Goal: Transaction & Acquisition: Book appointment/travel/reservation

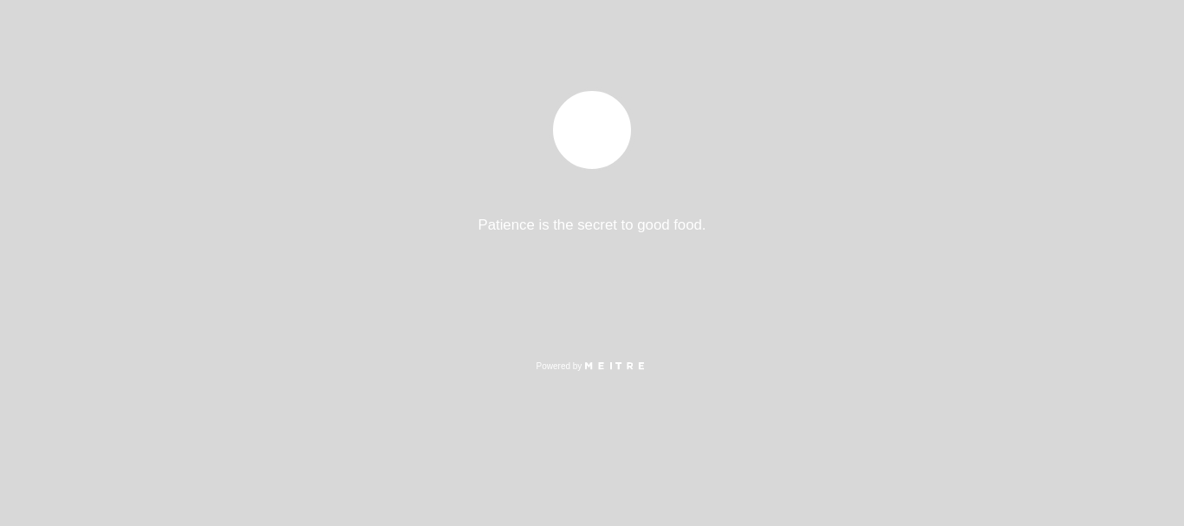
select select "es"
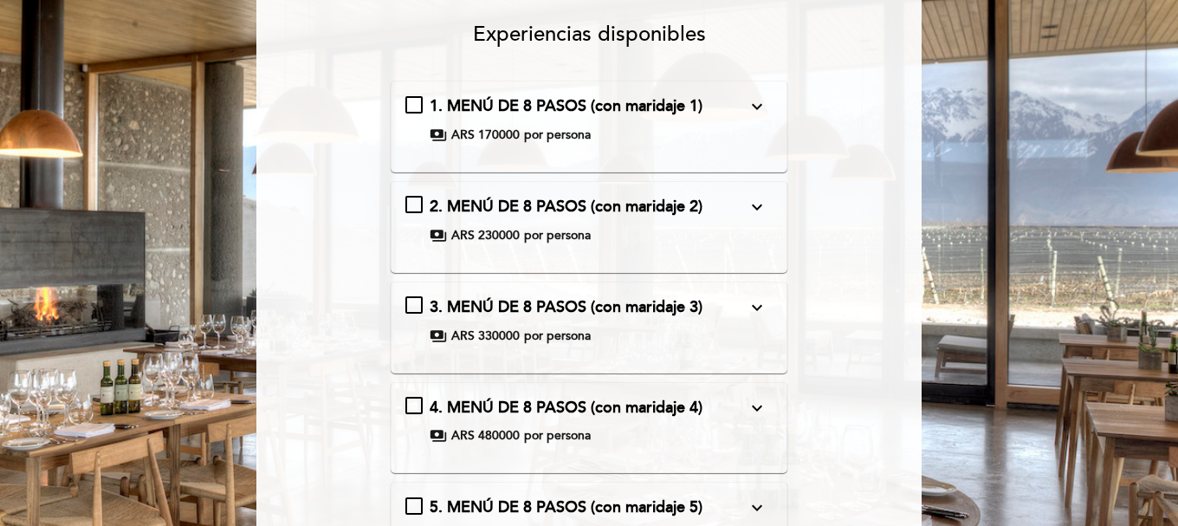
scroll to position [173, 0]
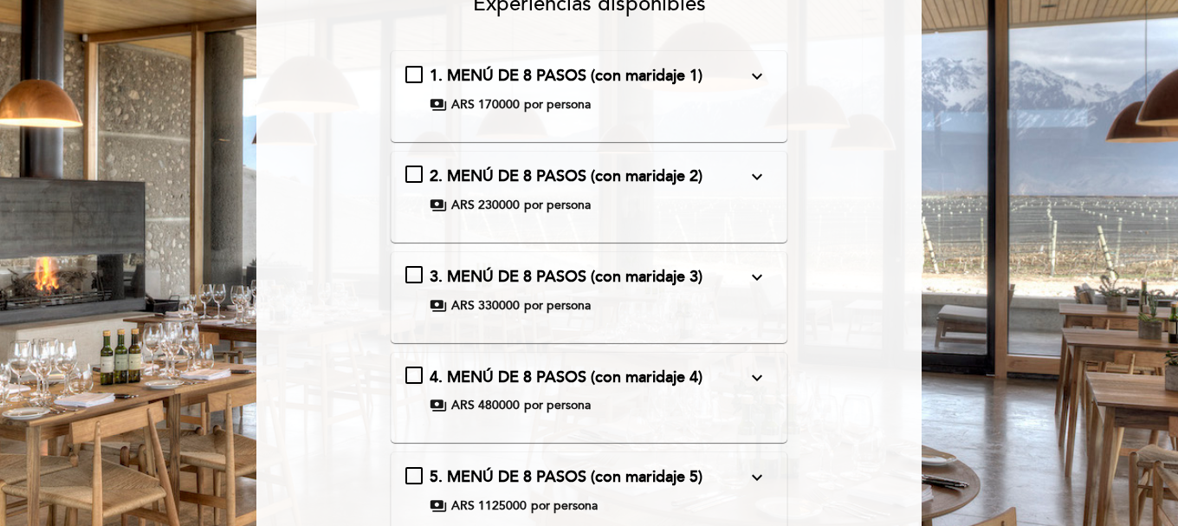
click at [755, 79] on icon "expand_more" at bounding box center [757, 76] width 21 height 21
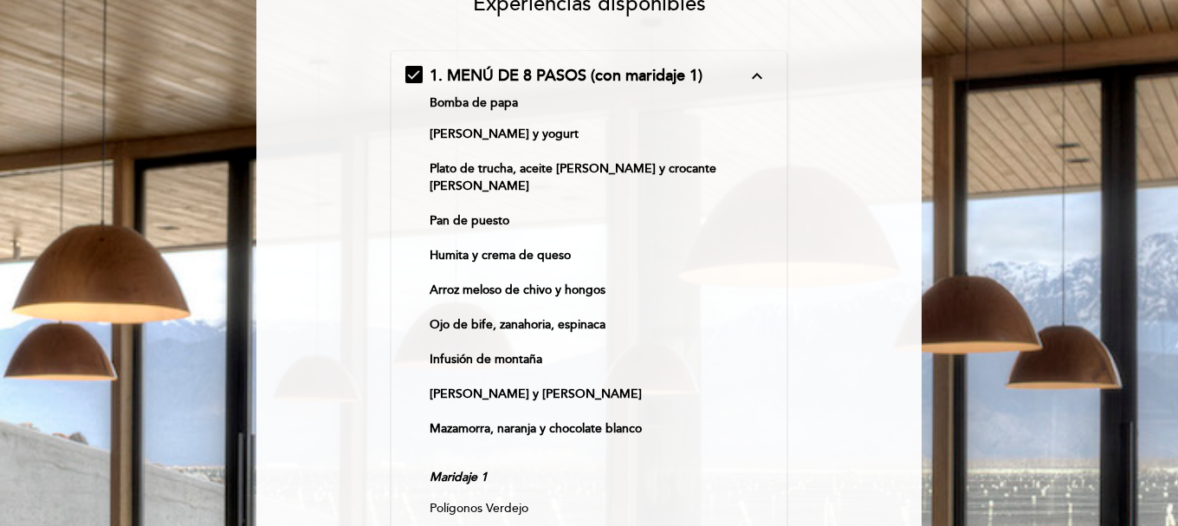
click at [423, 76] on div "1. MENÚ DE 8 PASOS (con maridaje 1) expand_less Bomba de papa [PERSON_NAME] y y…" at bounding box center [590, 447] width 368 height 764
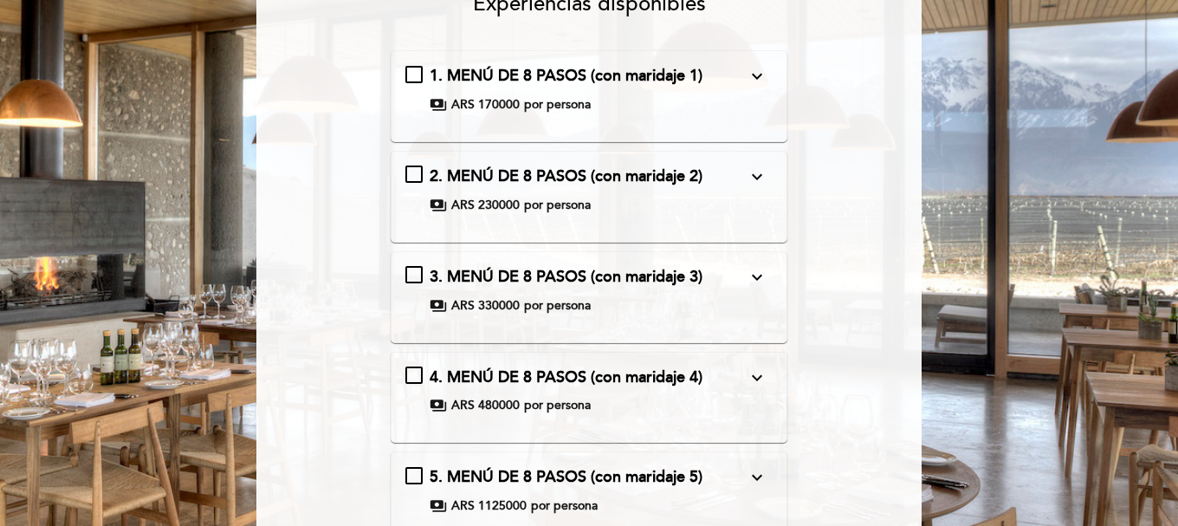
click at [495, 174] on span "2. MENÚ DE 8 PASOS (con maridaje 2)" at bounding box center [566, 175] width 273 height 19
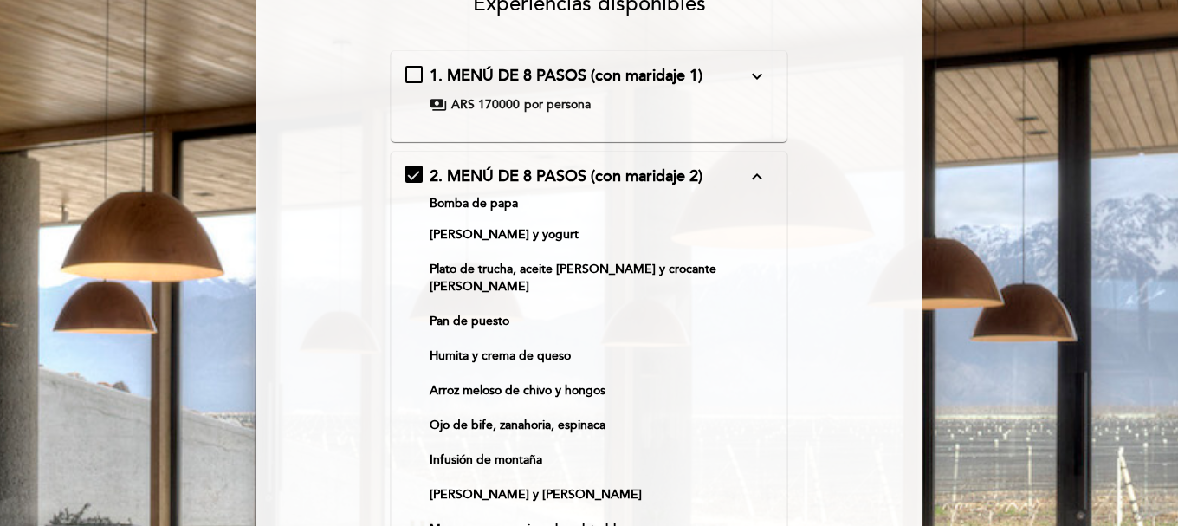
click at [495, 174] on span "2. MENÚ DE 8 PASOS (con maridaje 2)" at bounding box center [566, 175] width 273 height 19
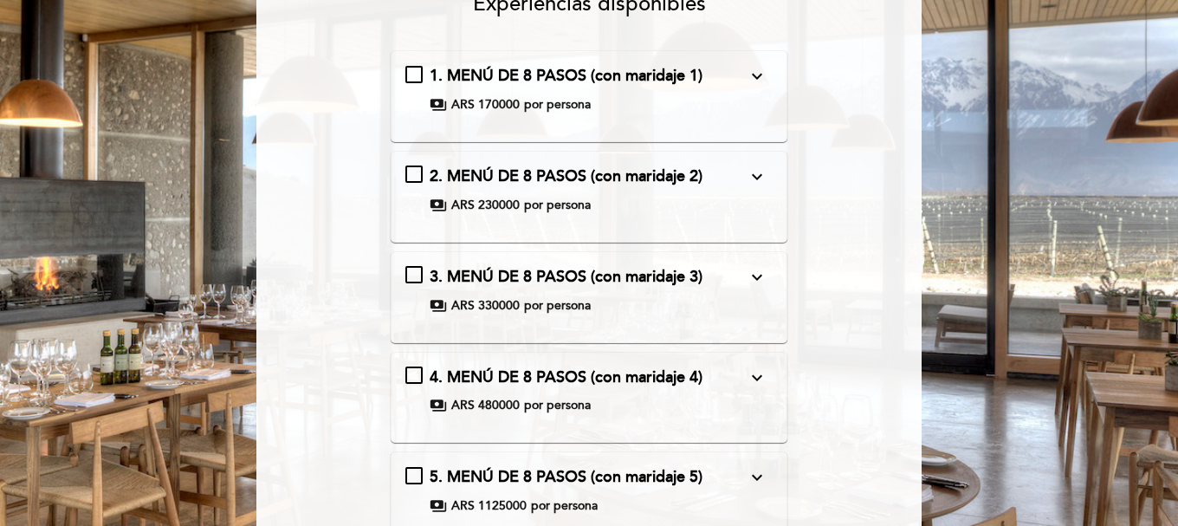
click at [512, 85] on span "1. MENÚ DE 8 PASOS (con maridaje 1)" at bounding box center [566, 75] width 273 height 19
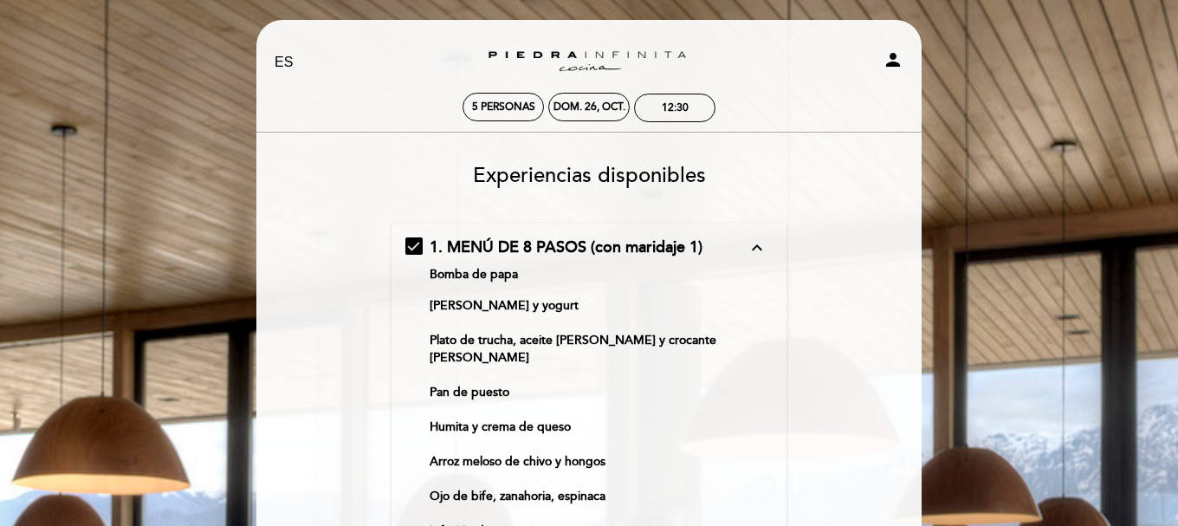
scroll to position [0, 0]
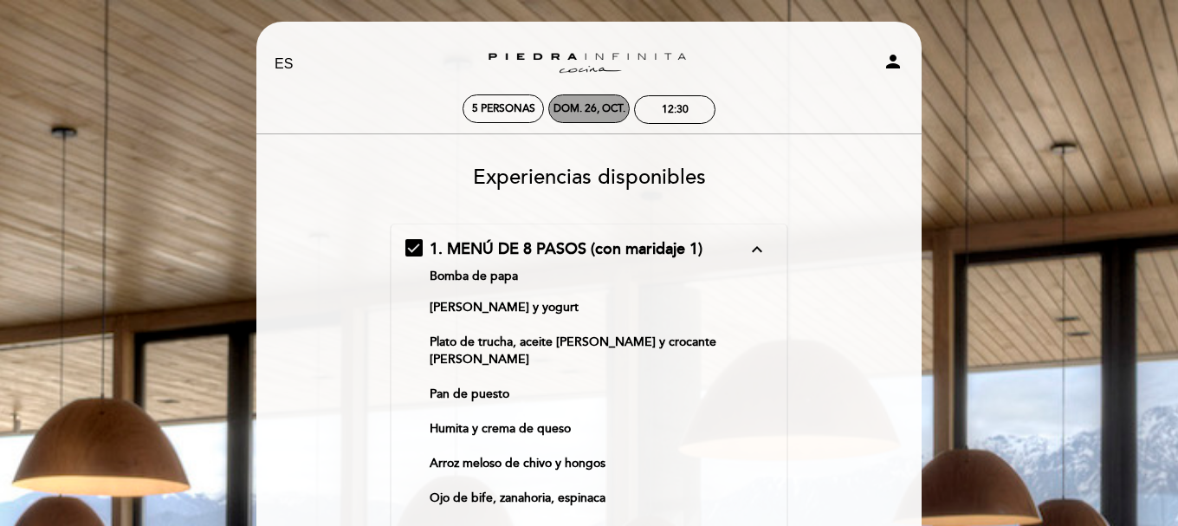
click at [581, 112] on div "dom. 26, oct." at bounding box center [590, 108] width 72 height 13
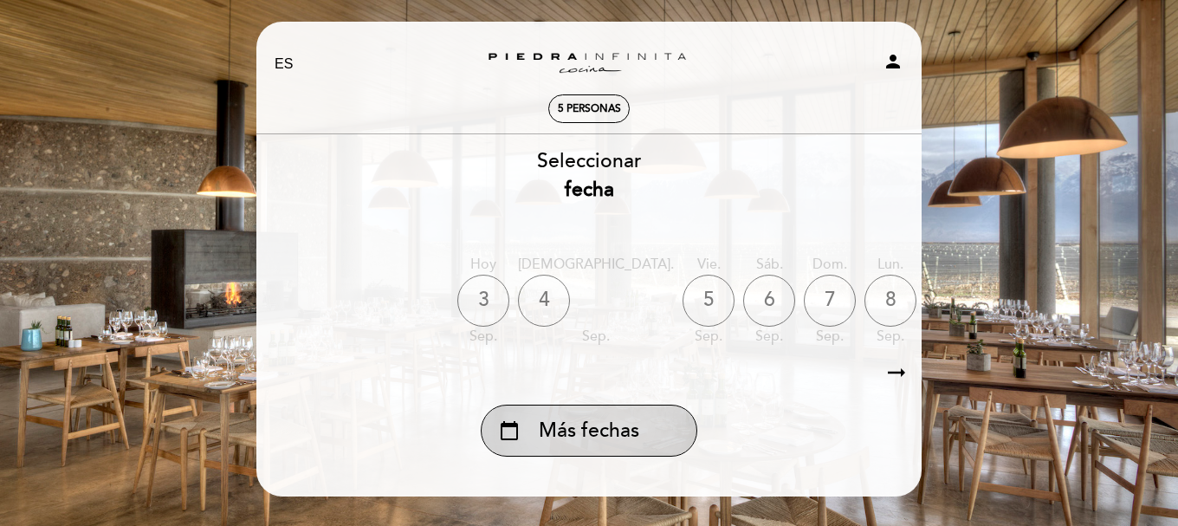
click at [582, 410] on div "calendar_today Más fechas" at bounding box center [589, 431] width 217 height 52
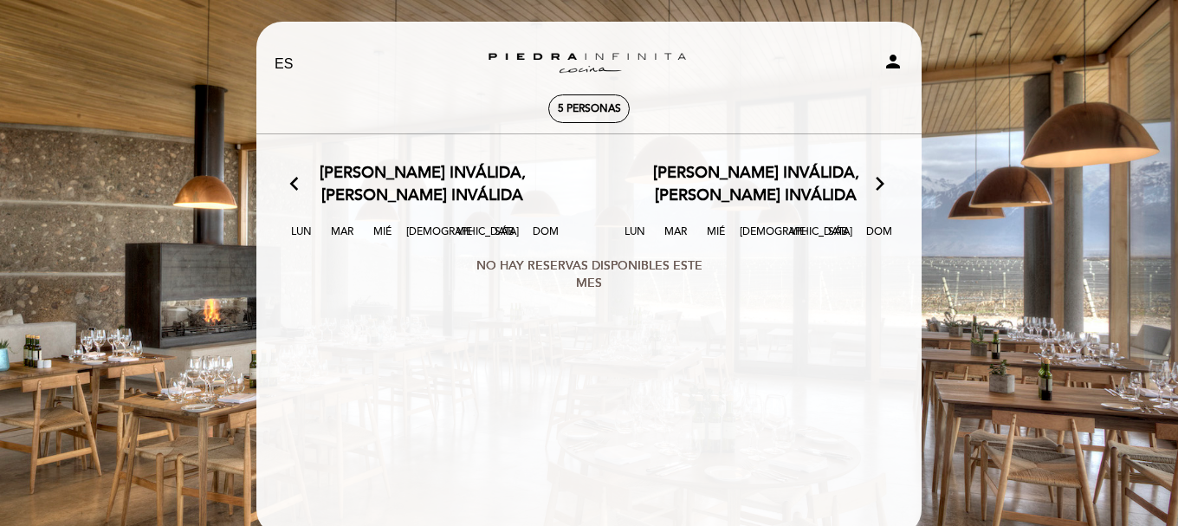
click at [289, 58] on select "EN ES PT" at bounding box center [285, 65] width 20 height 20
click at [535, 58] on link "Zuccardi [PERSON_NAME][GEOGRAPHIC_DATA] - Restaurant [GEOGRAPHIC_DATA]" at bounding box center [589, 65] width 217 height 48
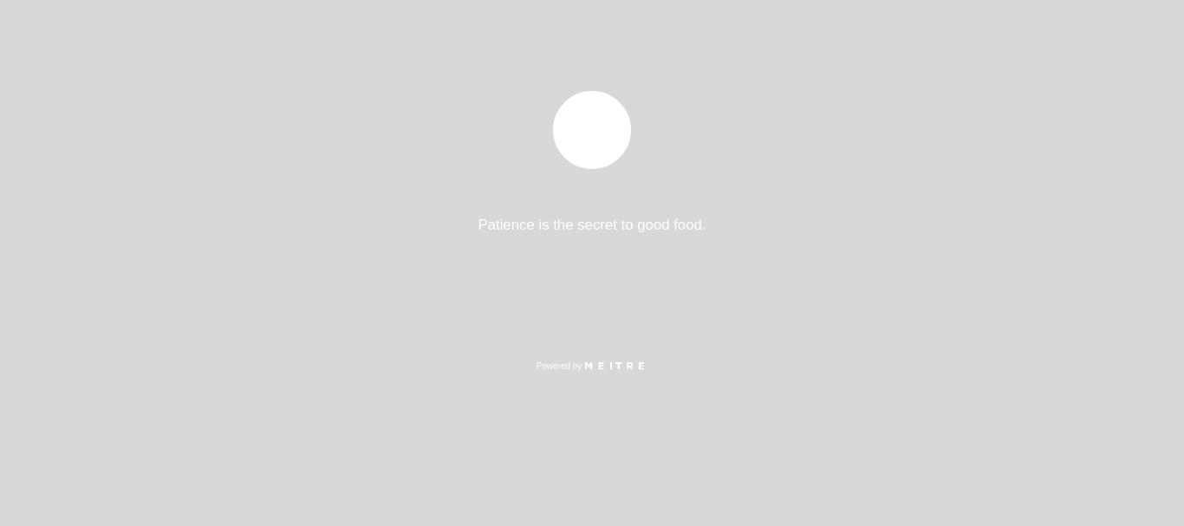
select select "es"
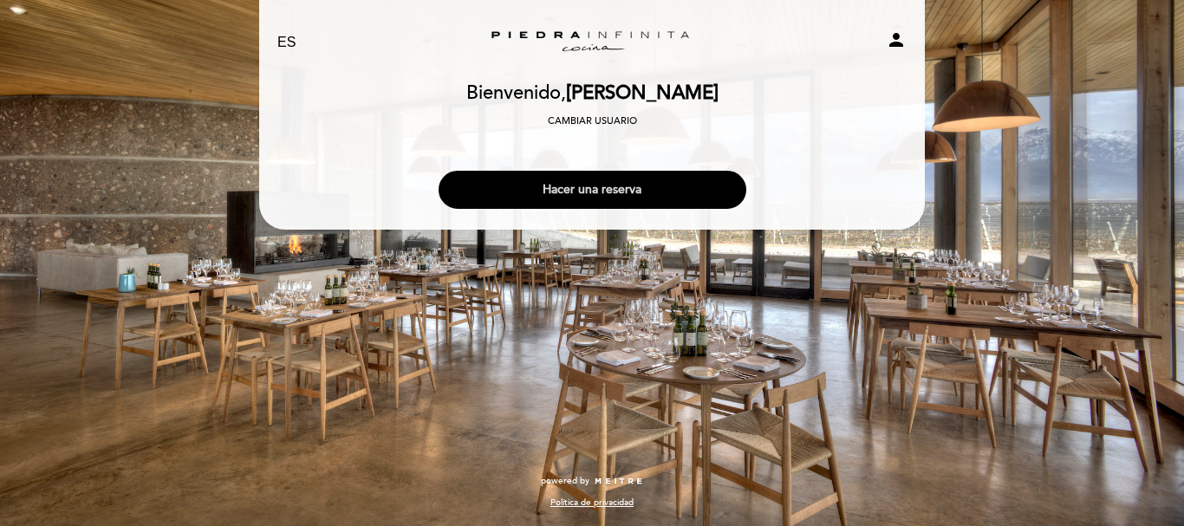
click at [570, 178] on button "Hacer una reserva" at bounding box center [592, 190] width 308 height 38
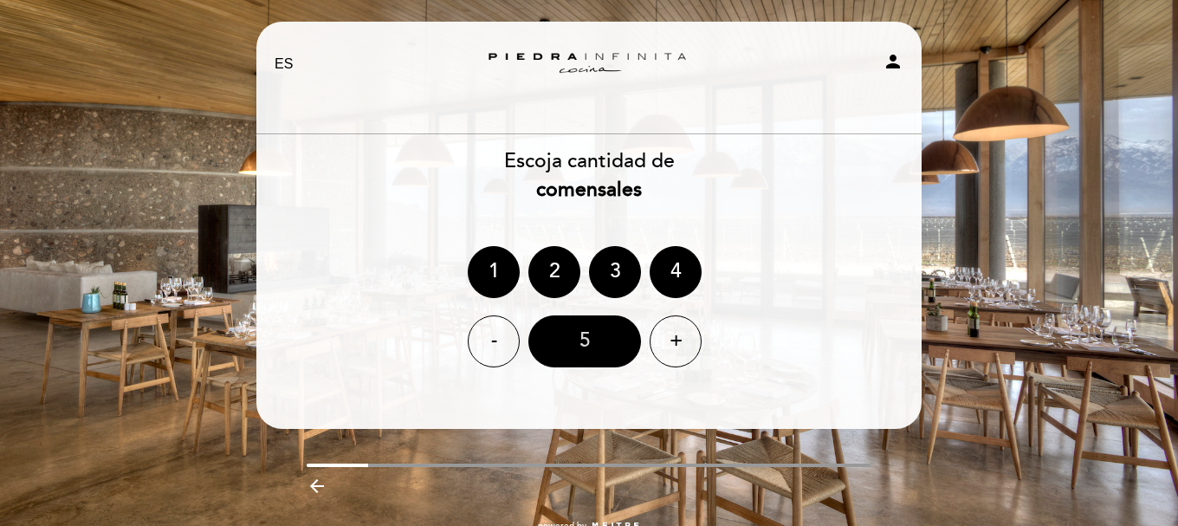
click at [583, 341] on div "5" at bounding box center [585, 341] width 113 height 52
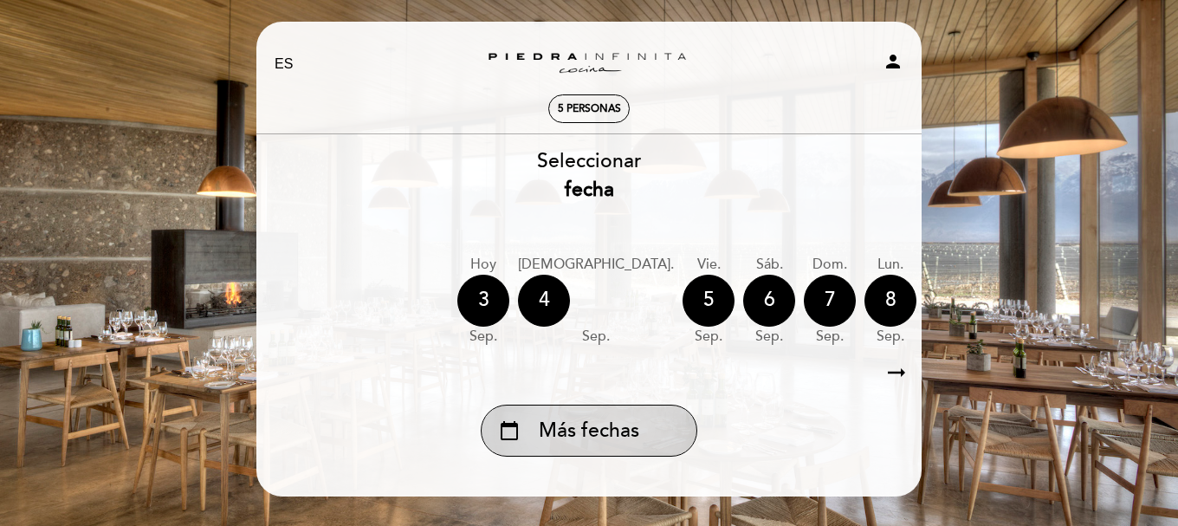
click at [597, 418] on span "Más fechas" at bounding box center [589, 431] width 101 height 29
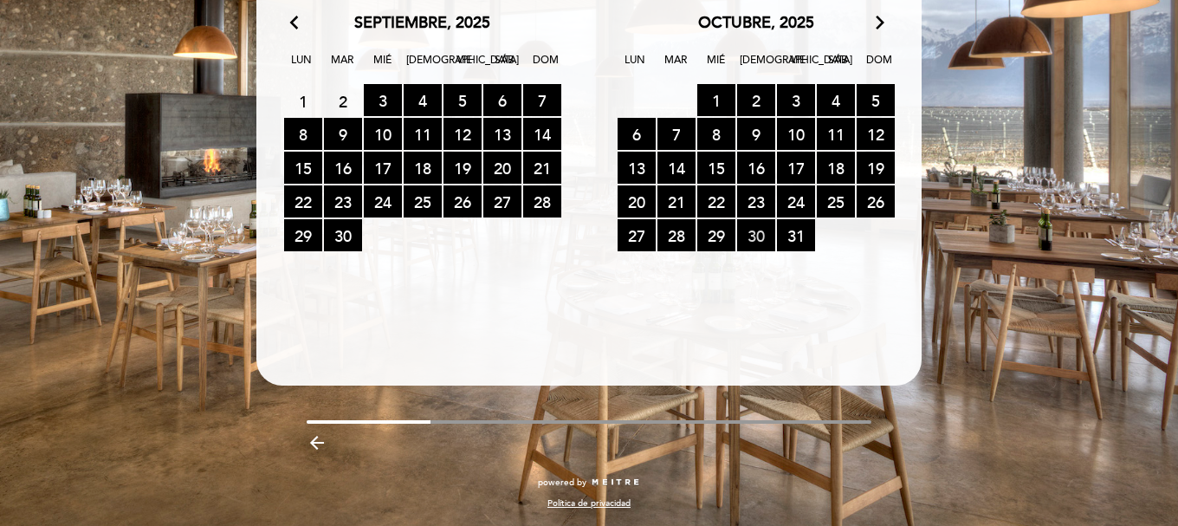
scroll to position [151, 0]
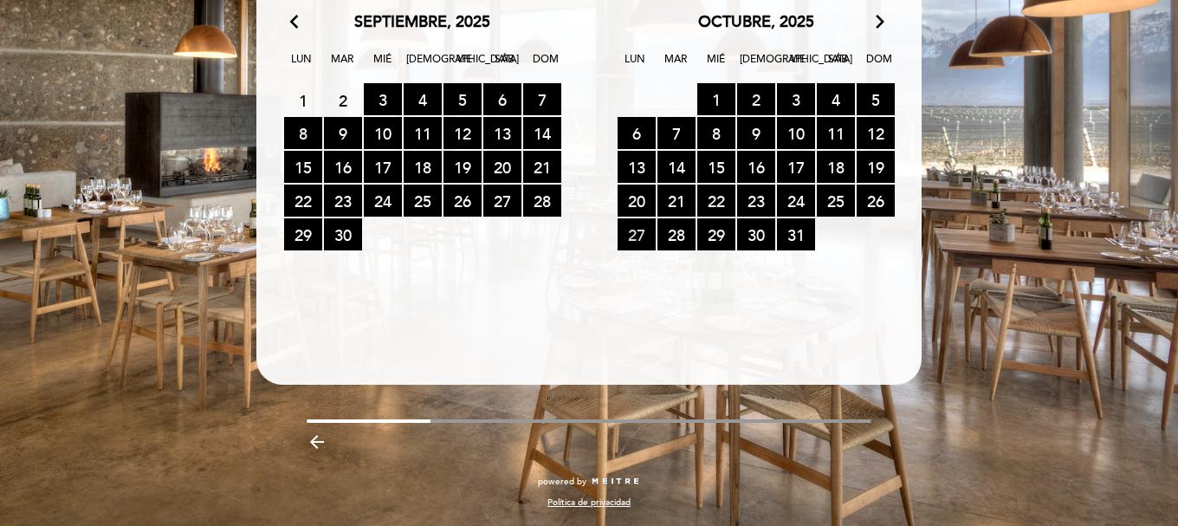
click at [650, 238] on span "27 RESERVAS DISPONIBLES" at bounding box center [637, 234] width 38 height 32
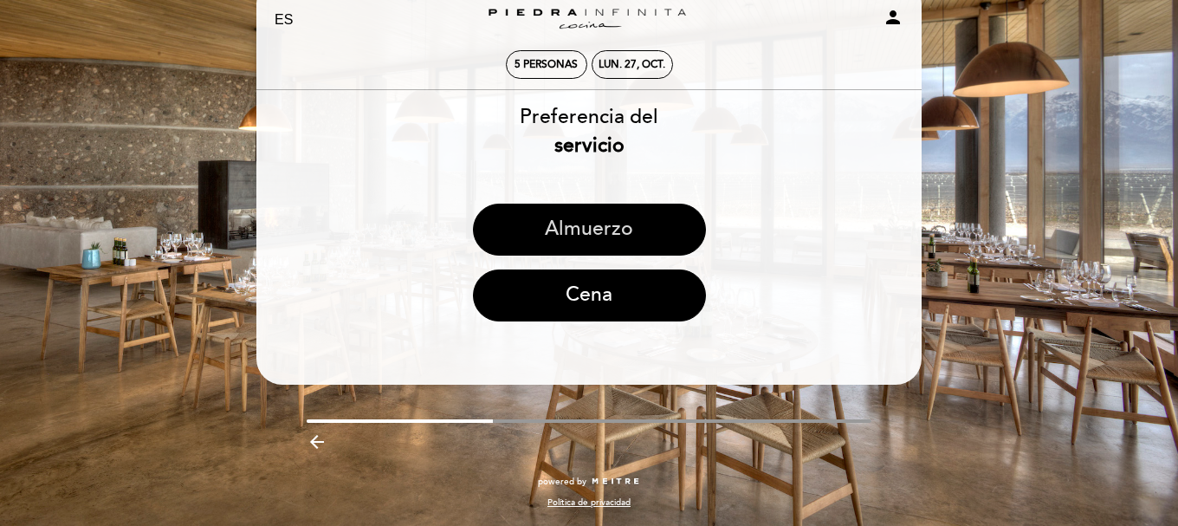
click at [594, 225] on button "Almuerzo" at bounding box center [589, 230] width 233 height 52
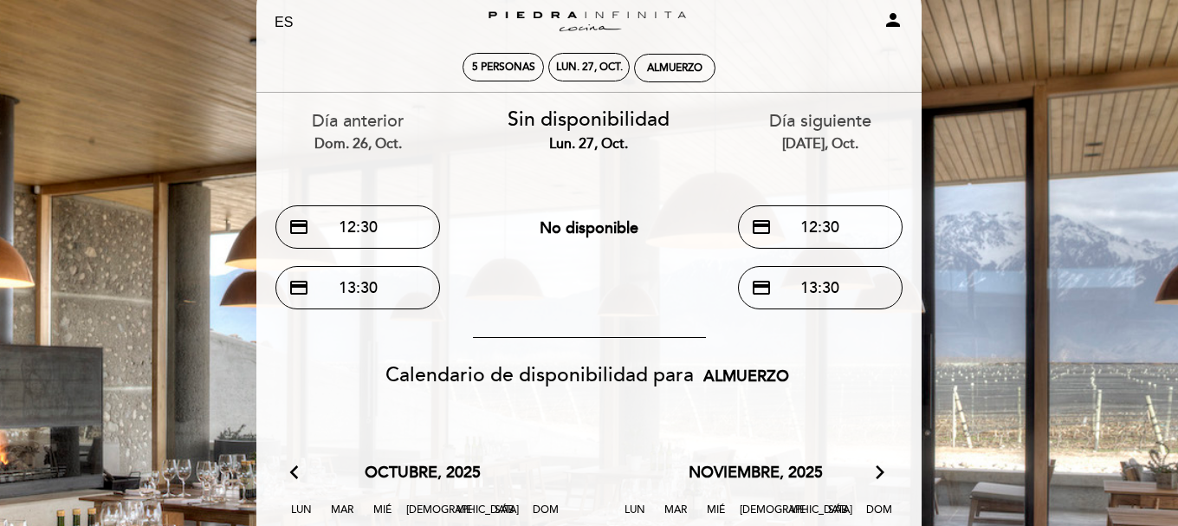
scroll to position [0, 0]
